Goal: Transaction & Acquisition: Purchase product/service

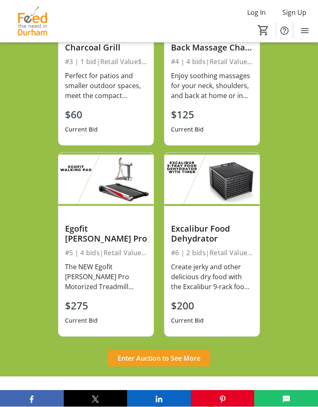
scroll to position [730, 0]
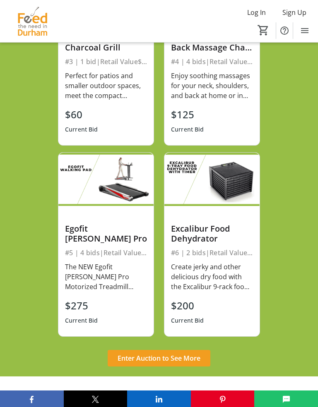
click at [190, 353] on span at bounding box center [159, 359] width 103 height 20
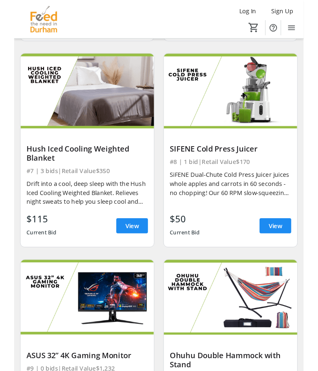
scroll to position [700, 0]
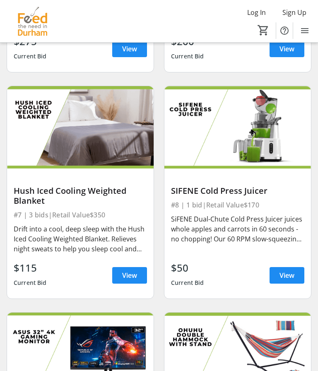
click at [290, 272] on span "View" at bounding box center [286, 275] width 15 height 10
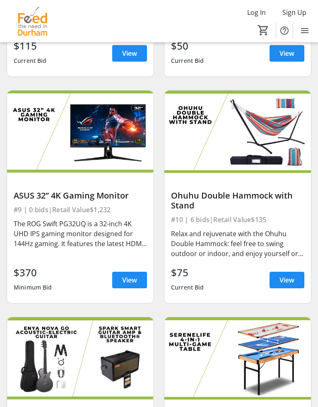
scroll to position [923, 0]
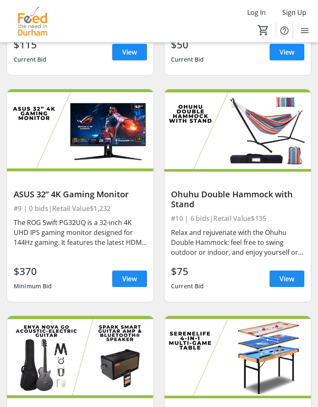
click at [285, 279] on span "View" at bounding box center [286, 279] width 15 height 10
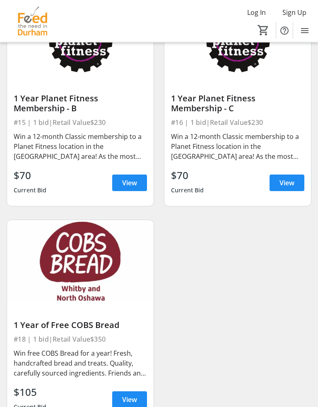
scroll to position [1736, 0]
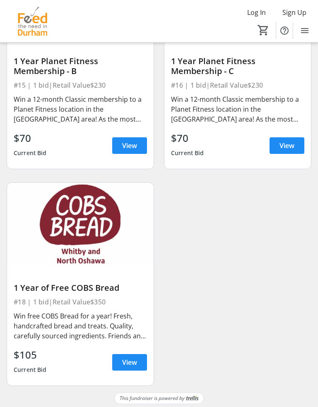
click at [137, 366] on span at bounding box center [129, 363] width 35 height 20
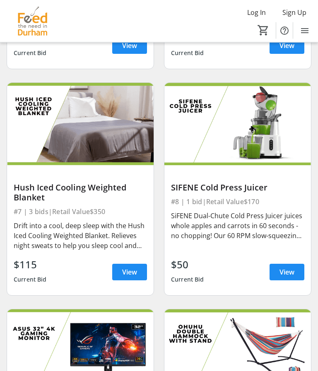
scroll to position [702, 0]
